Goal: Task Accomplishment & Management: Use online tool/utility

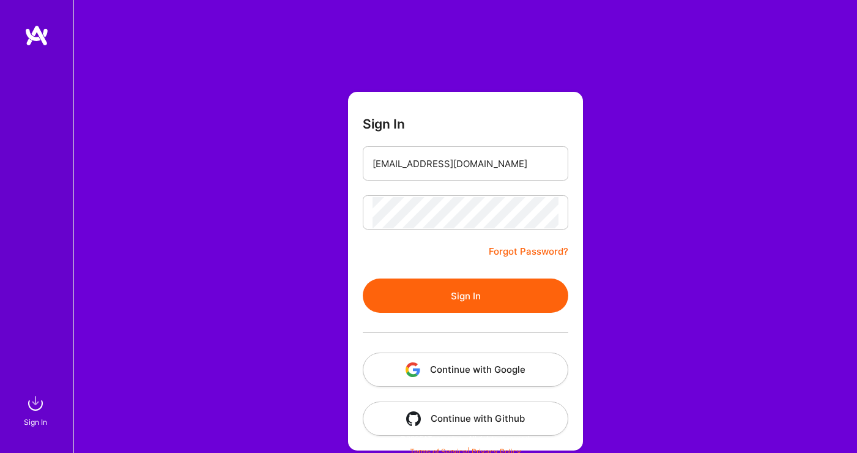
click at [445, 294] on button "Sign In" at bounding box center [466, 295] width 206 height 34
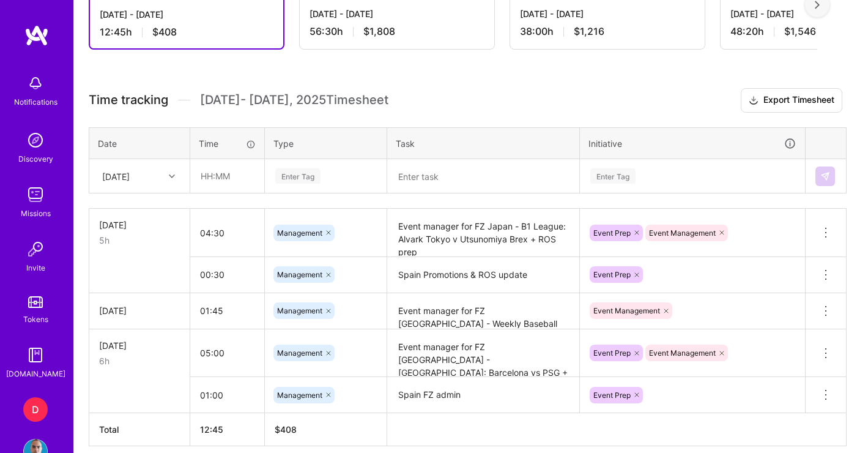
scroll to position [439, 0]
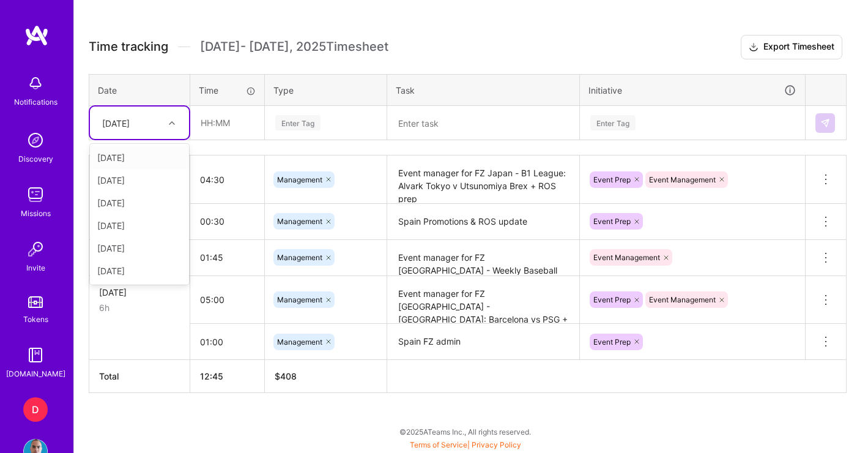
click at [130, 127] on div "[DATE]" at bounding box center [116, 122] width 28 height 13
click at [126, 269] on div "[DATE]" at bounding box center [139, 270] width 99 height 23
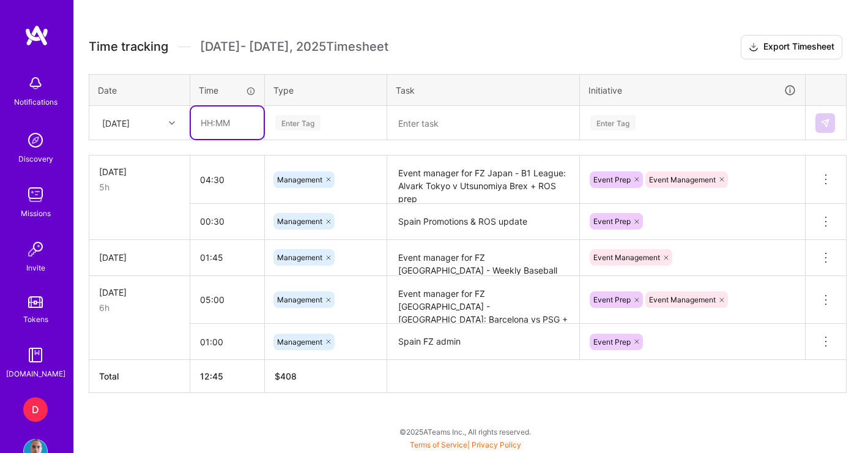
click at [217, 118] on input "text" at bounding box center [227, 122] width 73 height 32
click at [207, 124] on input "01:00" at bounding box center [227, 122] width 73 height 32
type input "02:00"
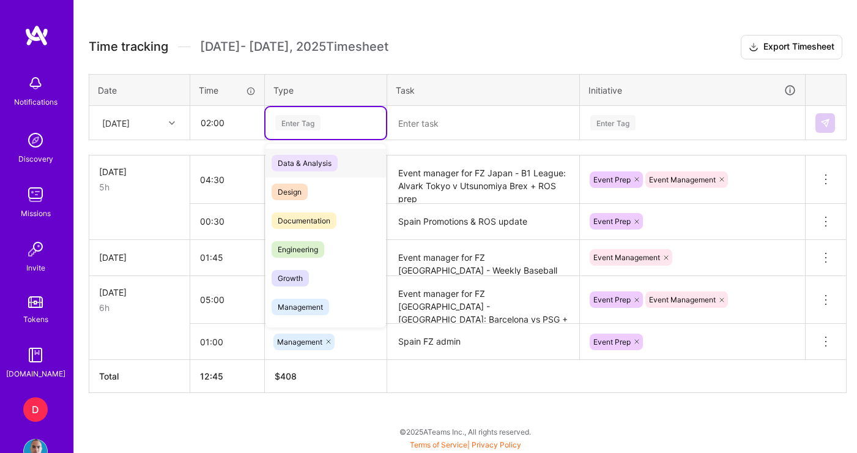
click at [337, 122] on div "Enter Tag" at bounding box center [325, 122] width 103 height 15
click at [317, 312] on span "Management" at bounding box center [301, 307] width 58 height 17
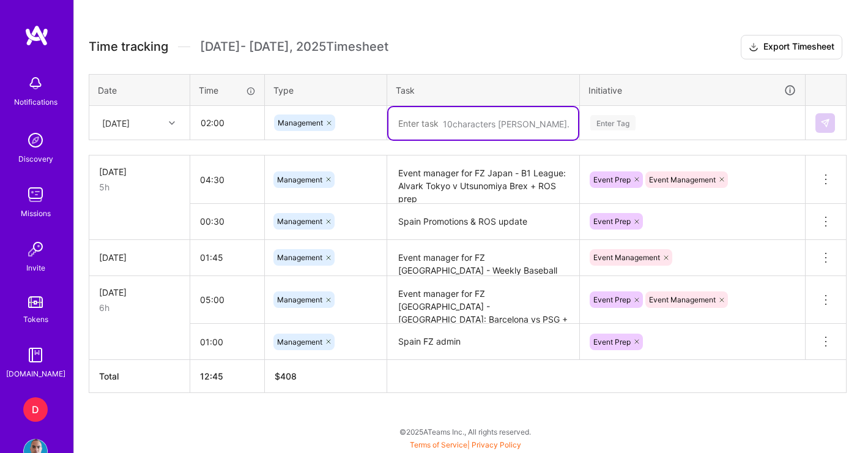
click at [429, 122] on textarea at bounding box center [484, 123] width 190 height 32
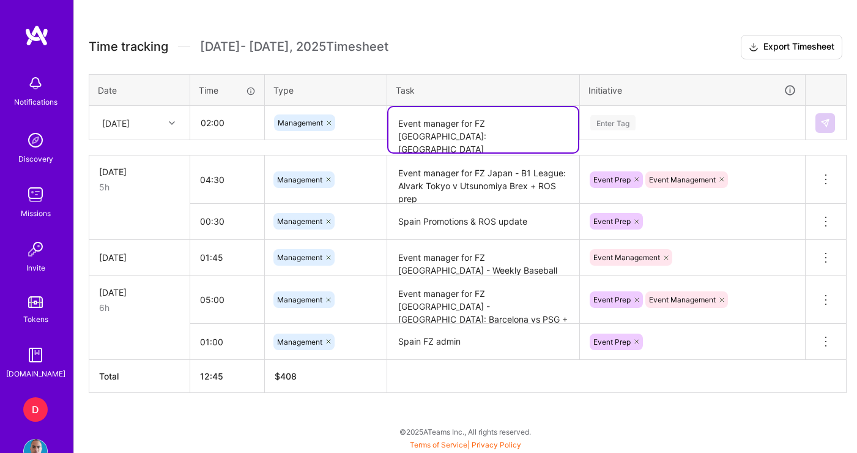
type textarea "Event manager for FZ [GEOGRAPHIC_DATA]: [GEOGRAPHIC_DATA]"
click at [663, 123] on div "Enter Tag" at bounding box center [692, 122] width 207 height 15
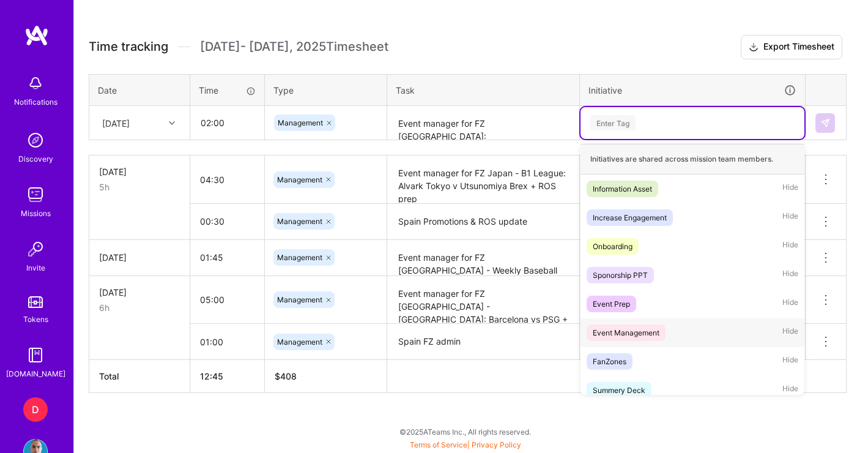
click at [639, 334] on div "Event Management" at bounding box center [626, 332] width 67 height 13
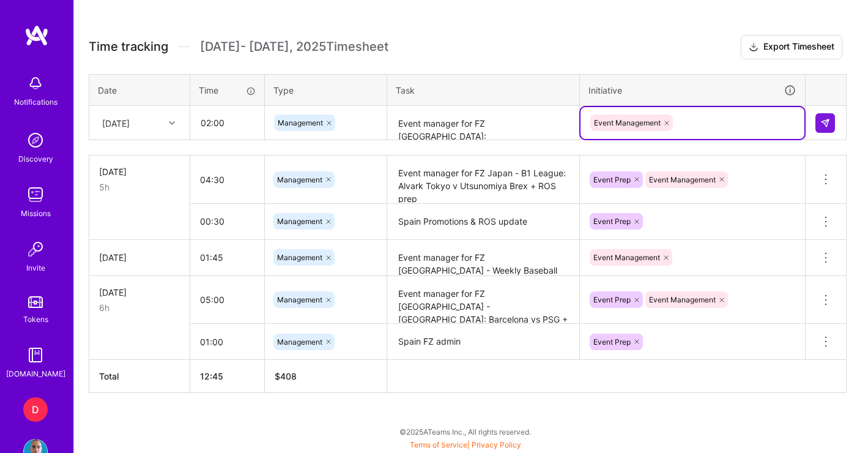
scroll to position [338, 0]
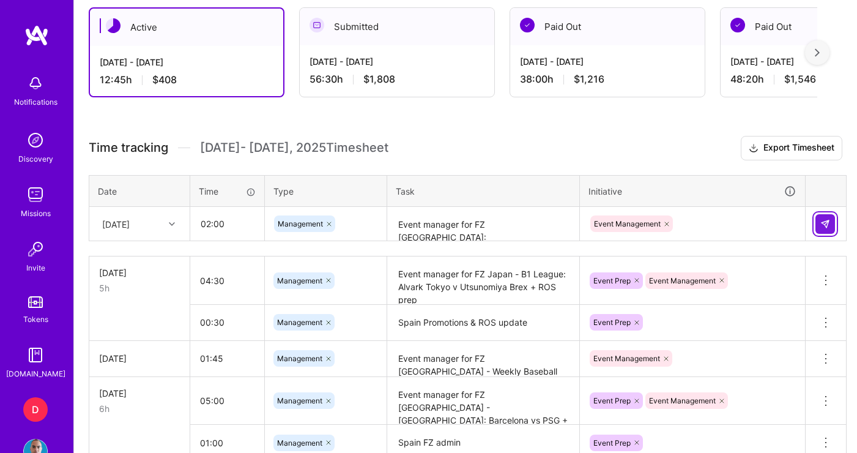
click at [819, 228] on button at bounding box center [826, 224] width 20 height 20
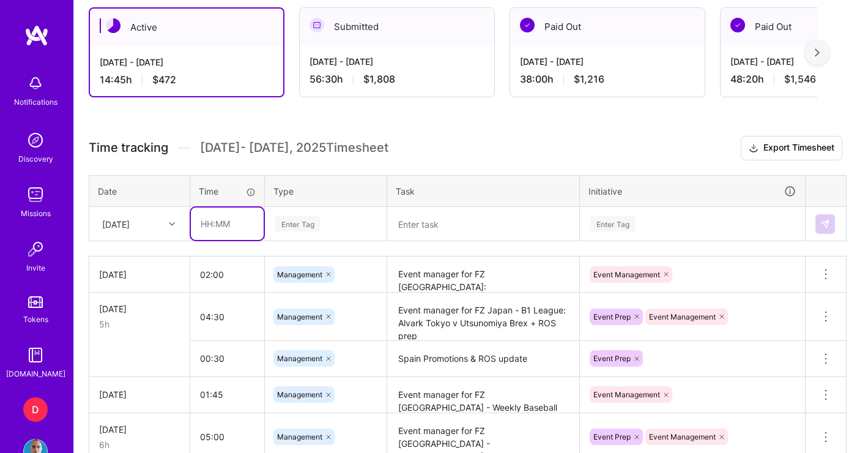
click at [218, 223] on input "text" at bounding box center [227, 223] width 73 height 32
type input "00:45"
click at [309, 225] on div "Enter Tag" at bounding box center [297, 223] width 45 height 19
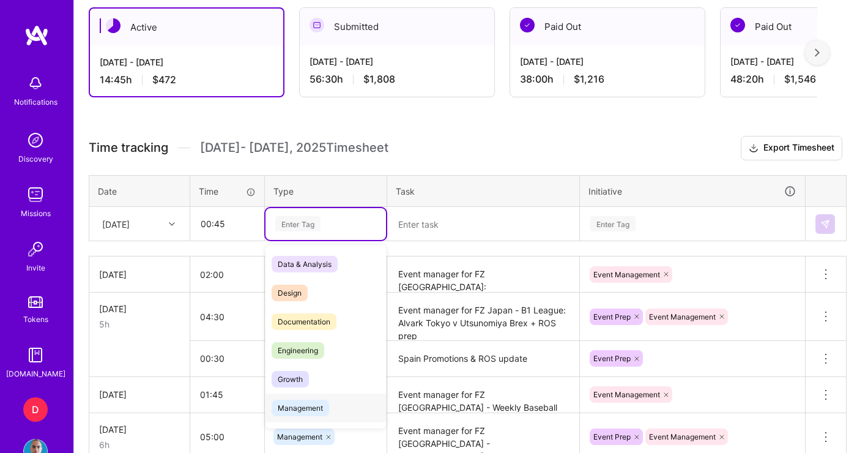
click at [324, 401] on span "Management" at bounding box center [301, 408] width 58 height 17
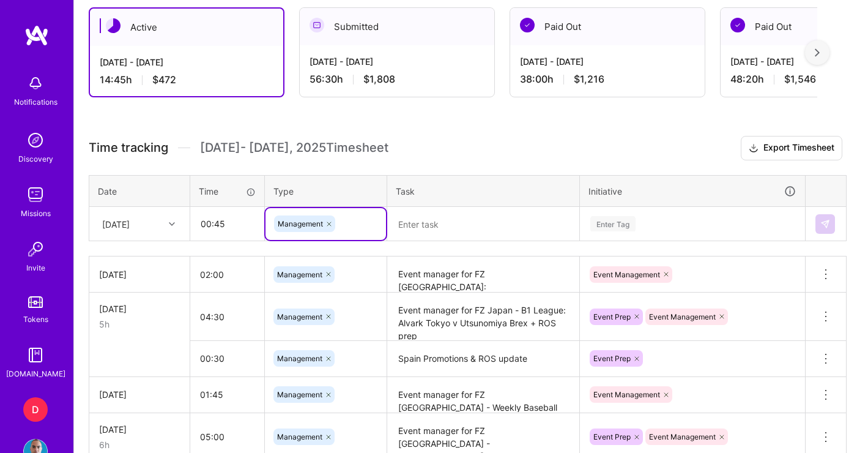
click at [428, 226] on textarea at bounding box center [484, 224] width 190 height 32
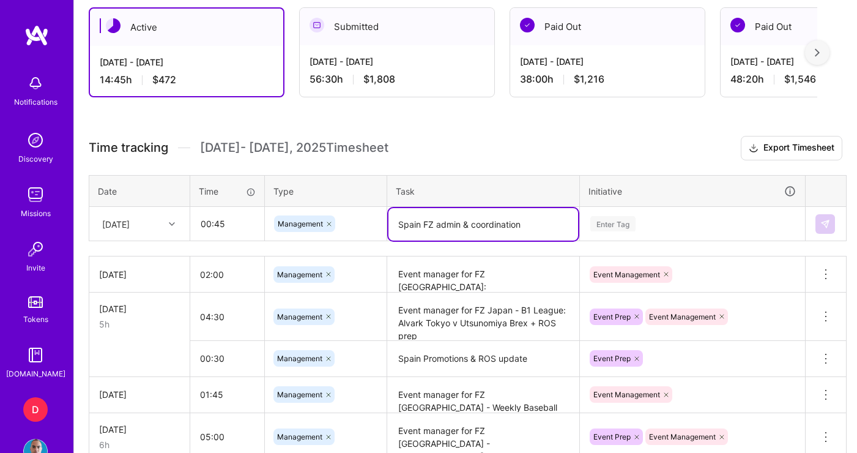
type textarea "Spain FZ admin & coordination"
click at [641, 233] on div "Time tracking [DATE] - [DATE] Timesheet Export Timesheet Date Time Type Task In…" at bounding box center [466, 333] width 754 height 394
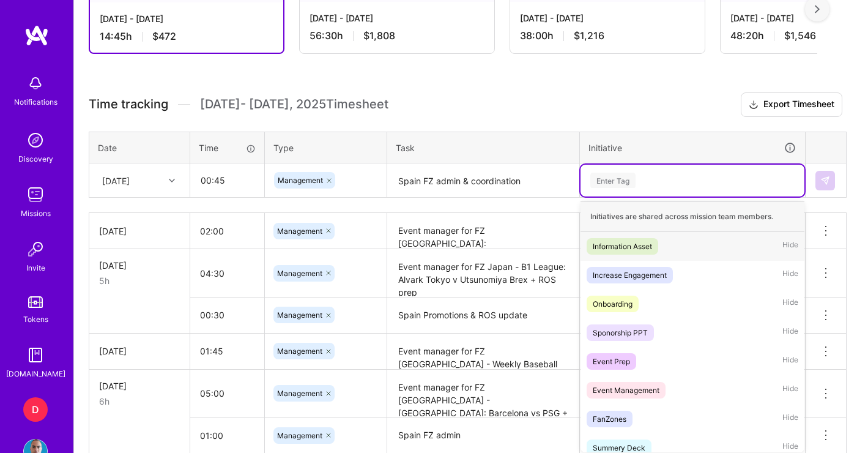
scroll to position [386, 0]
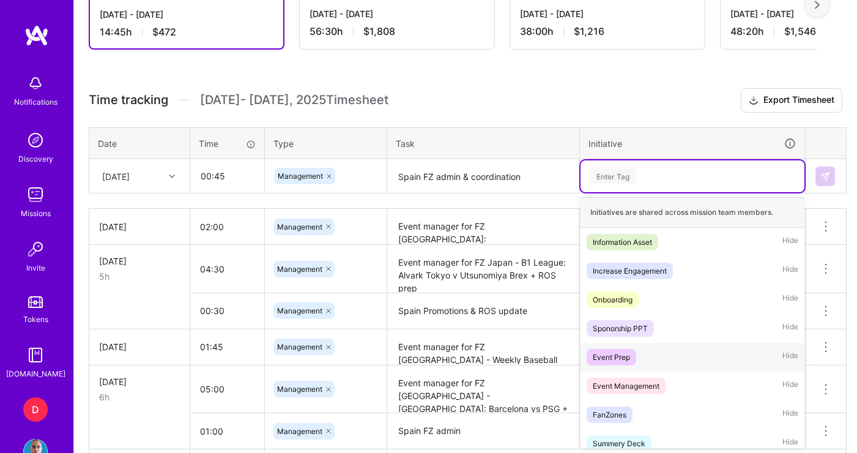
click at [627, 357] on div "Event Prep" at bounding box center [611, 357] width 37 height 13
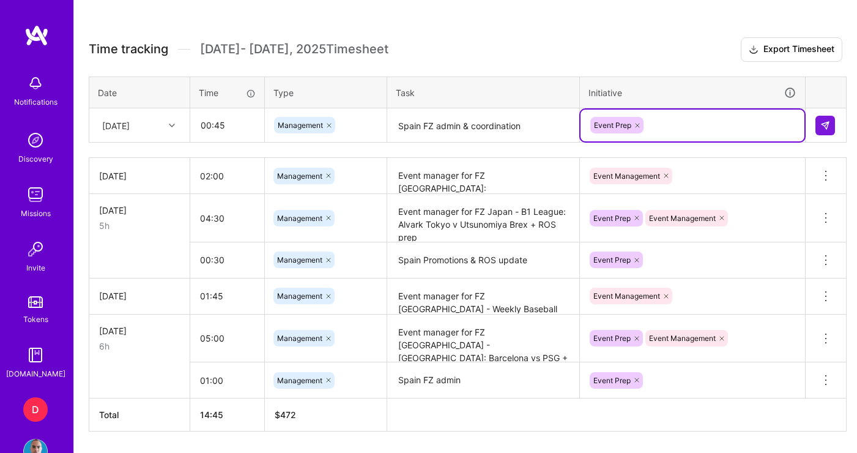
scroll to position [462, 0]
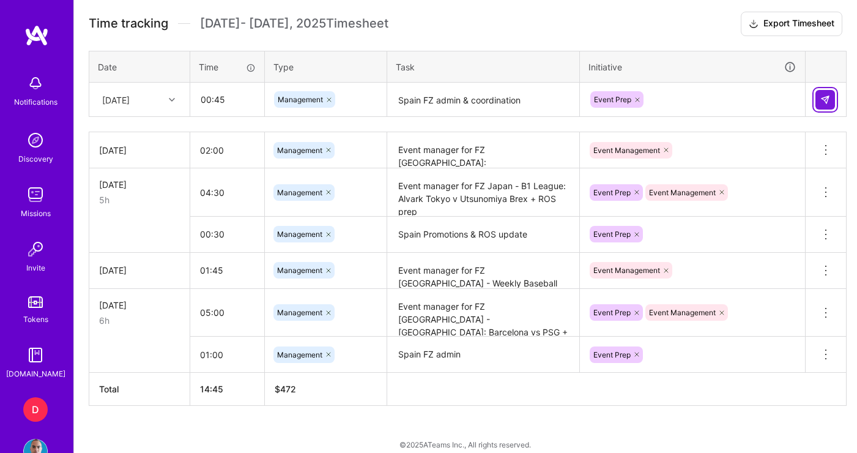
click at [821, 100] on img at bounding box center [826, 100] width 10 height 10
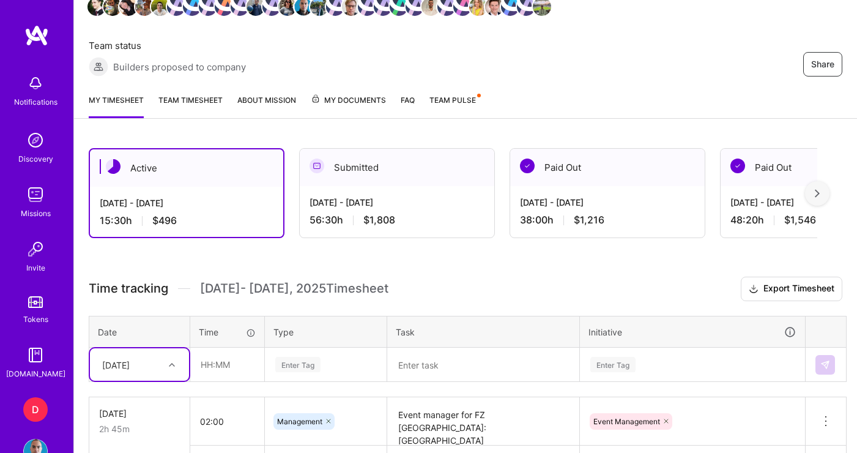
scroll to position [198, 0]
click at [331, 265] on div "Active [DATE] - [DATE] 15:30 h $496 Submitted [DATE] - [DATE] 56:30 h $1,808 Pa…" at bounding box center [465, 456] width 783 height 646
